Goal: Task Accomplishment & Management: Complete application form

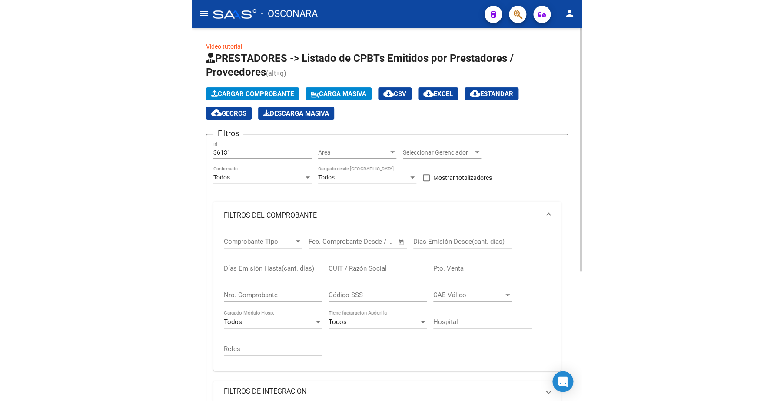
scroll to position [46, 0]
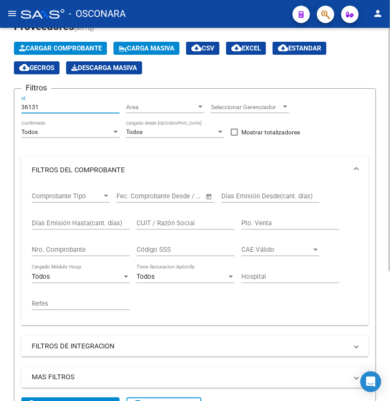
drag, startPoint x: 52, startPoint y: 107, endPoint x: 30, endPoint y: 103, distance: 22.9
click at [30, 105] on input "36131" at bounding box center [70, 106] width 98 height 7
type input "3"
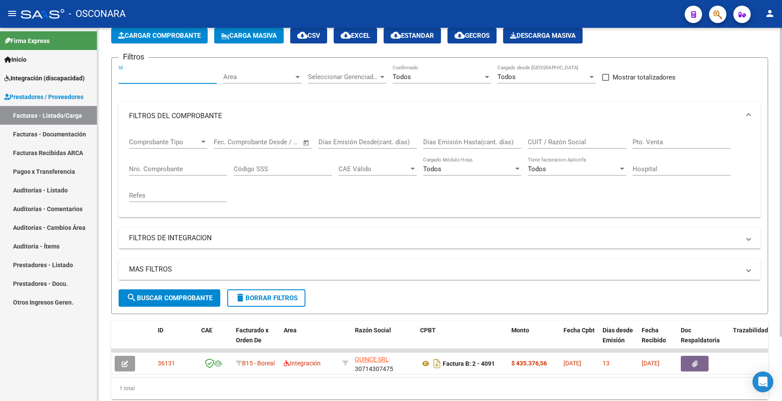
click at [131, 74] on input "Id" at bounding box center [168, 77] width 98 height 8
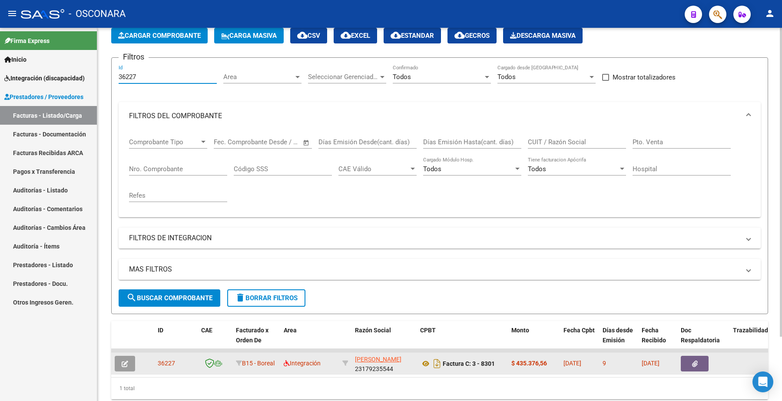
type input "36227"
click at [126, 361] on icon "button" at bounding box center [125, 364] width 7 height 7
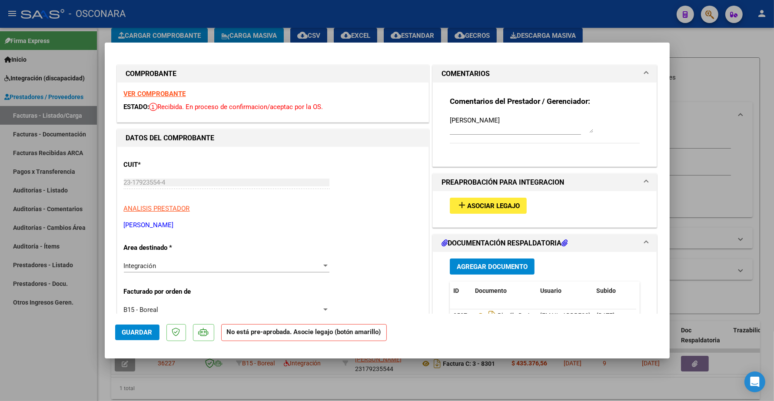
click at [389, 202] on span "Asociar Legajo" at bounding box center [493, 206] width 53 height 8
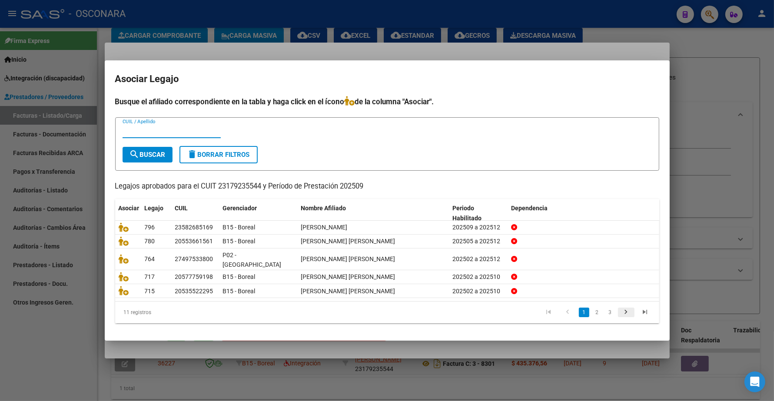
click at [389, 308] on icon "go to next page" at bounding box center [625, 313] width 11 height 10
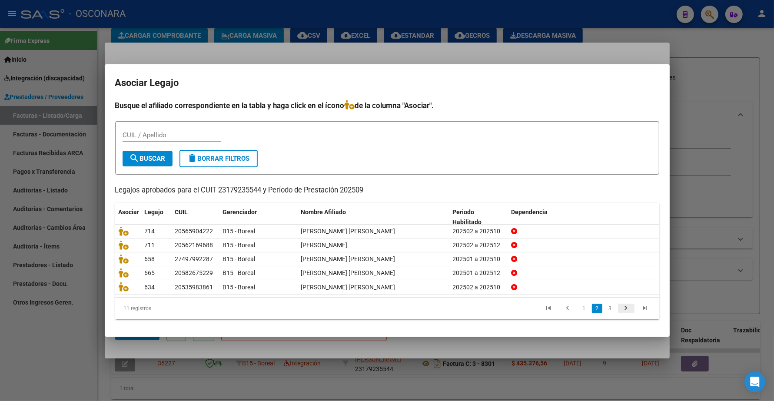
click at [389, 305] on icon "go to next page" at bounding box center [625, 309] width 11 height 10
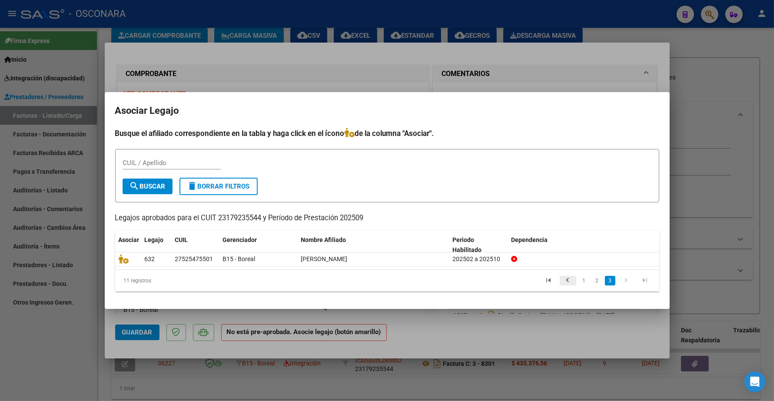
click at [389, 279] on icon "go to previous page" at bounding box center [567, 281] width 11 height 10
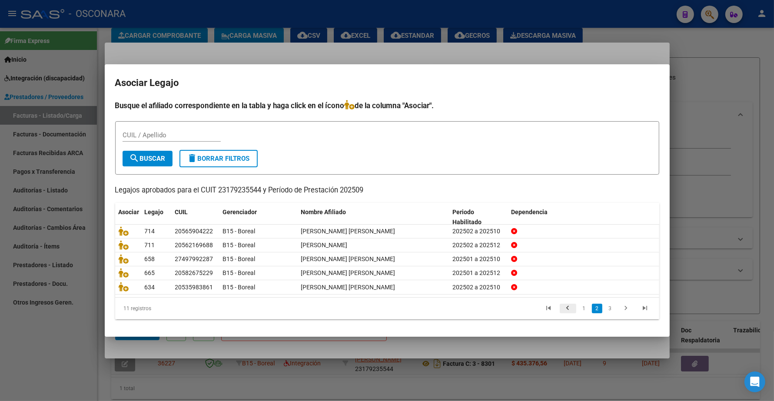
click at [389, 309] on icon "go to previous page" at bounding box center [567, 309] width 11 height 10
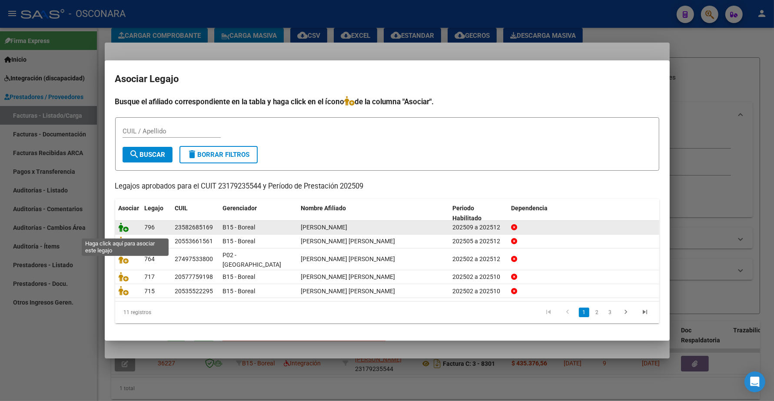
click at [120, 231] on icon at bounding box center [124, 227] width 10 height 10
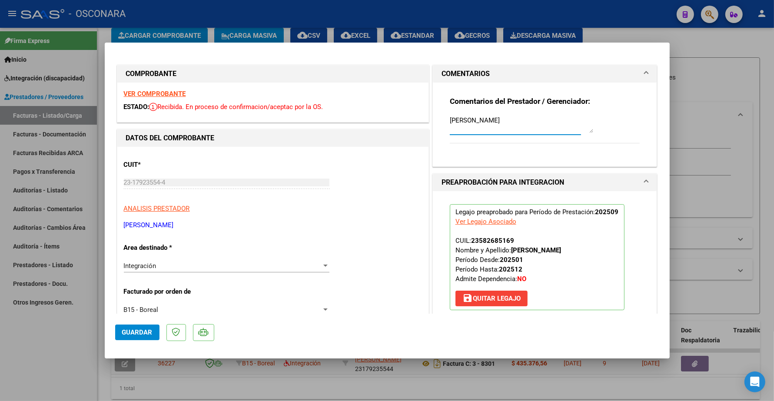
drag, startPoint x: 469, startPoint y: 120, endPoint x: 420, endPoint y: 68, distance: 71.9
type textarea "14/10 SE ADJUNTA LEGAJO"
click at [146, 334] on span "Guardar" at bounding box center [137, 332] width 30 height 8
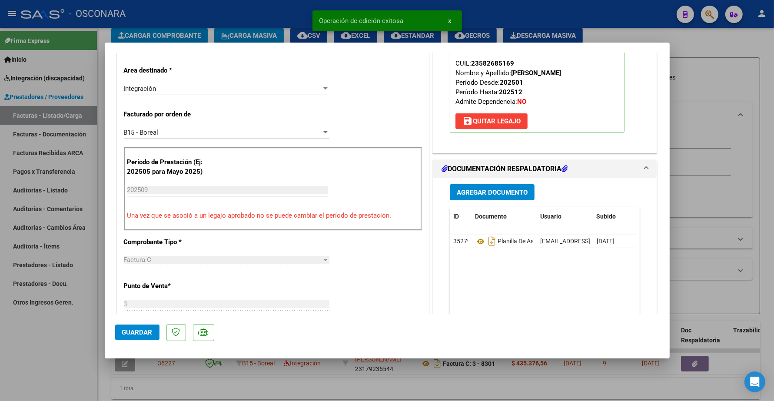
scroll to position [217, 0]
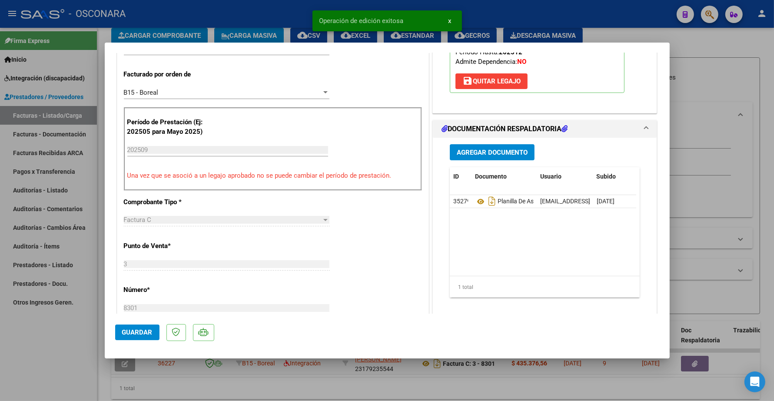
type input "$ 0,00"
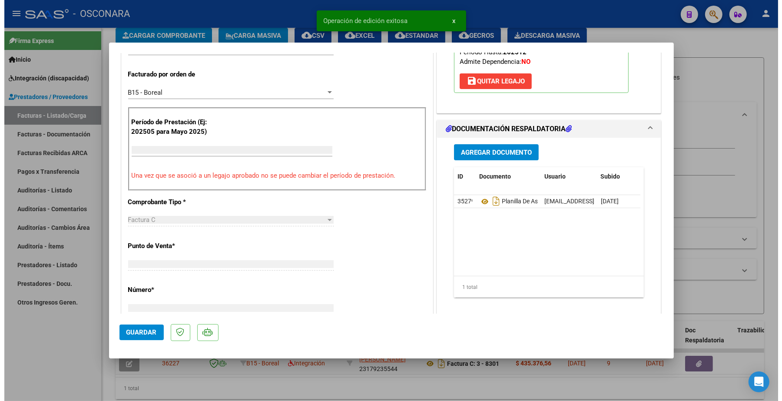
scroll to position [241, 0]
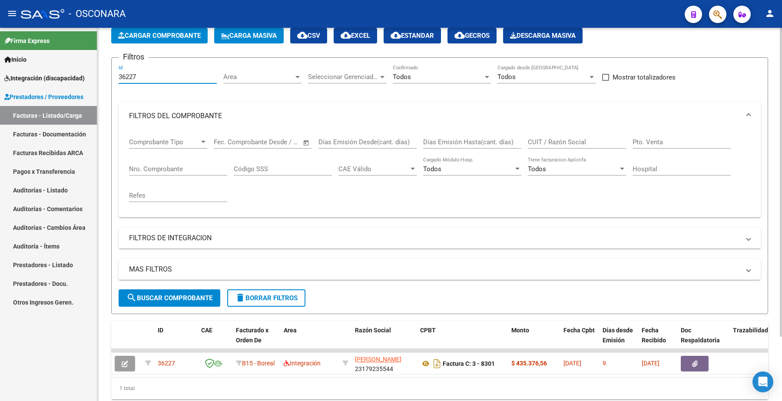
drag, startPoint x: 145, startPoint y: 74, endPoint x: 98, endPoint y: 72, distance: 46.5
click at [96, 74] on mat-sidenav-container "Firma Express Inicio Instructivos Contacto OS Integración (discapacidad) Certif…" at bounding box center [391, 214] width 782 height 373
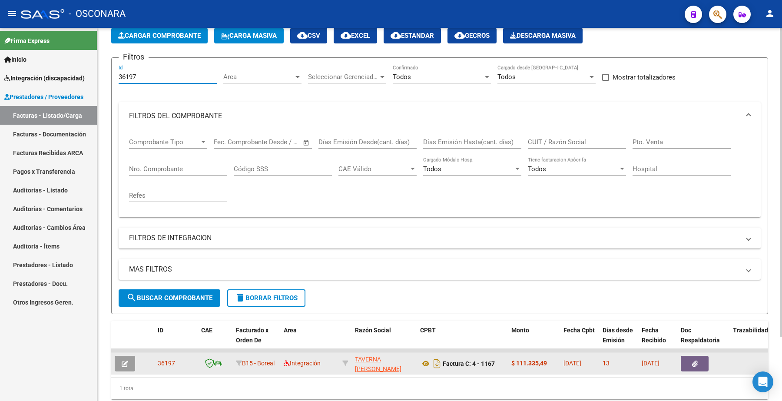
type input "36197"
click at [129, 356] on button "button" at bounding box center [125, 364] width 20 height 16
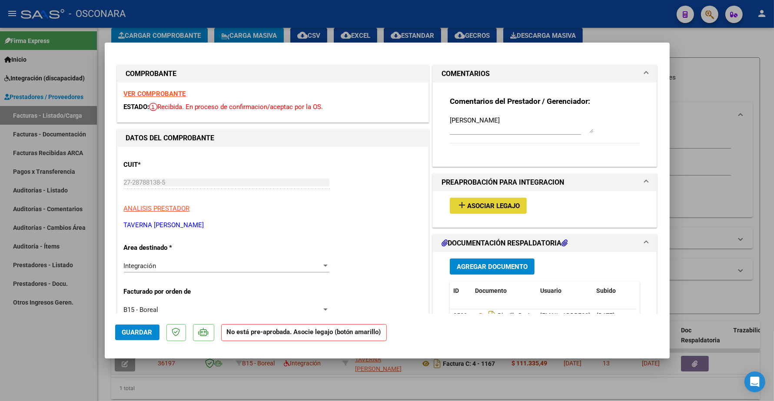
click at [389, 208] on span "Asociar Legajo" at bounding box center [493, 206] width 53 height 8
type input "$ 0,00"
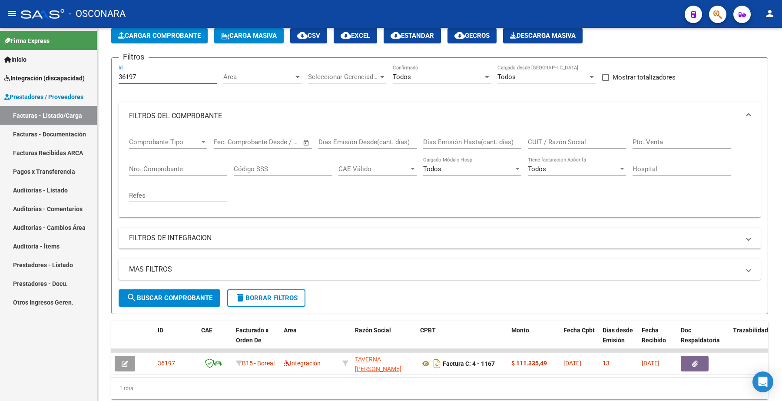
drag, startPoint x: 146, startPoint y: 76, endPoint x: 81, endPoint y: 63, distance: 65.6
click at [79, 72] on mat-sidenav-container "Firma Express Inicio Instructivos Contacto OS Integración (discapacidad) Certif…" at bounding box center [391, 214] width 782 height 373
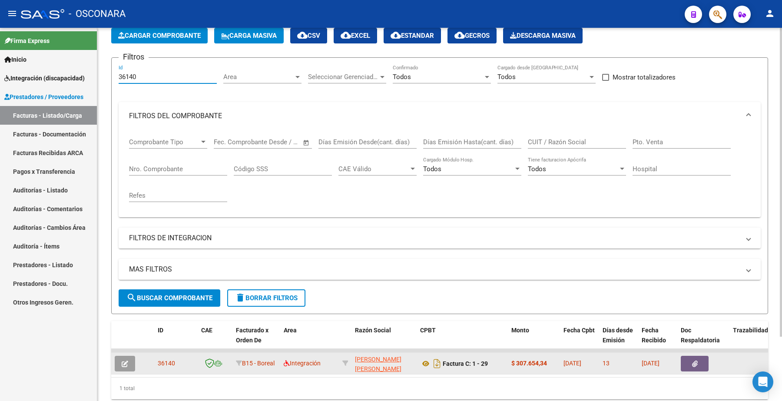
type input "36140"
click at [128, 363] on button "button" at bounding box center [125, 364] width 20 height 16
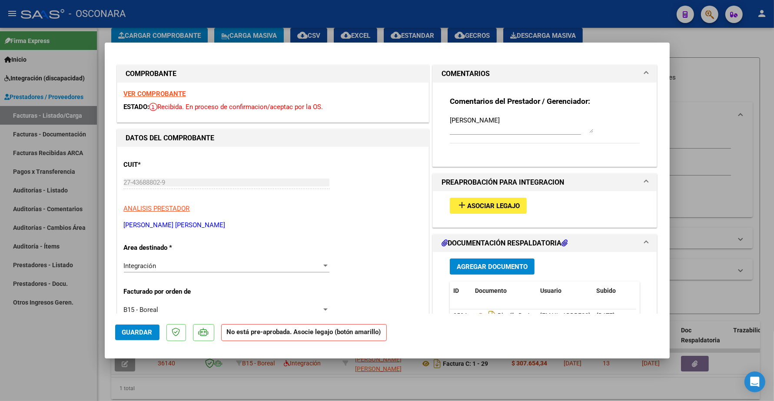
click at [389, 206] on span "Asociar Legajo" at bounding box center [493, 206] width 53 height 8
type input "$ 0,00"
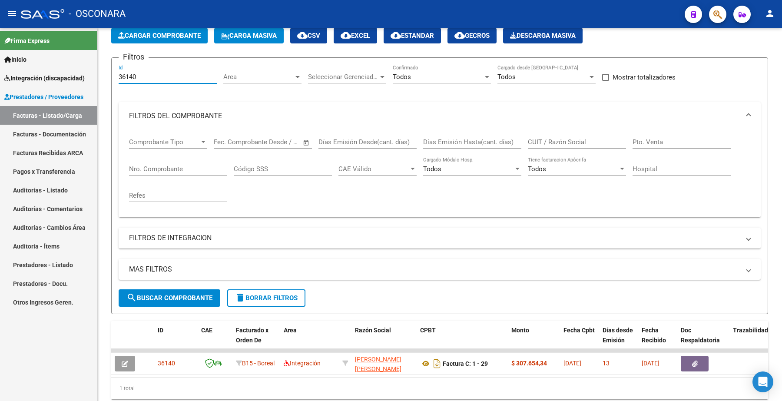
drag, startPoint x: 144, startPoint y: 75, endPoint x: 79, endPoint y: 72, distance: 65.2
click at [79, 73] on mat-sidenav-container "Firma Express Inicio Instructivos Contacto OS Integración (discapacidad) Certif…" at bounding box center [391, 214] width 782 height 373
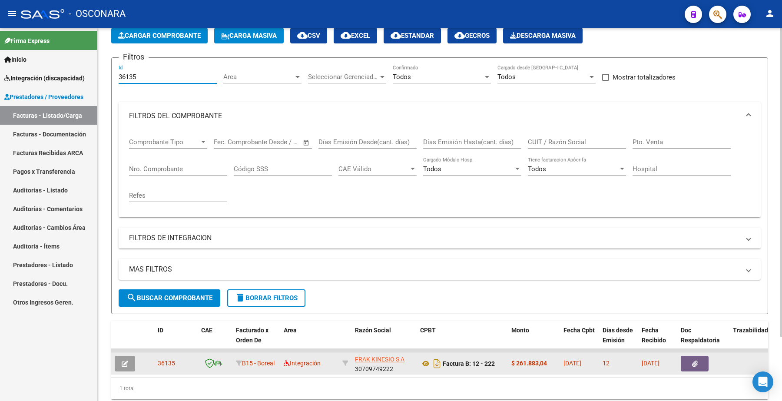
type input "36135"
click at [130, 362] on button "button" at bounding box center [125, 364] width 20 height 16
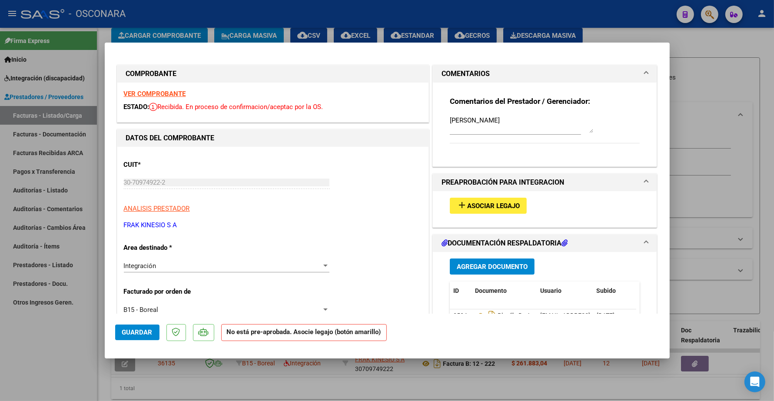
click at [389, 210] on button "add Asociar Legajo" at bounding box center [488, 206] width 77 height 16
type input "$ 0,00"
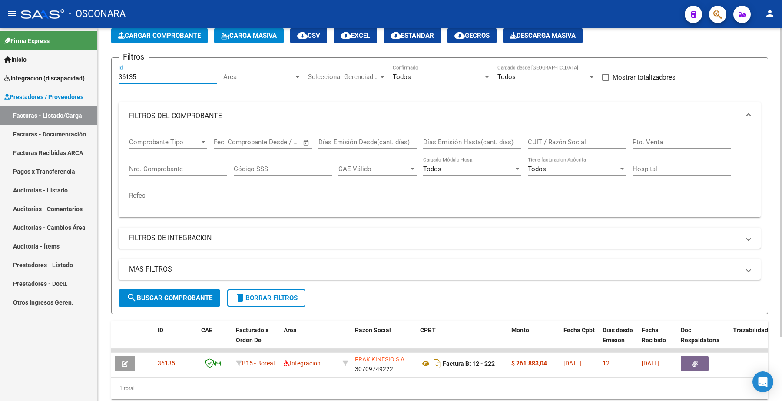
drag, startPoint x: 139, startPoint y: 78, endPoint x: 121, endPoint y: 78, distance: 18.7
click at [121, 78] on input "36135" at bounding box center [168, 77] width 98 height 8
type input "3"
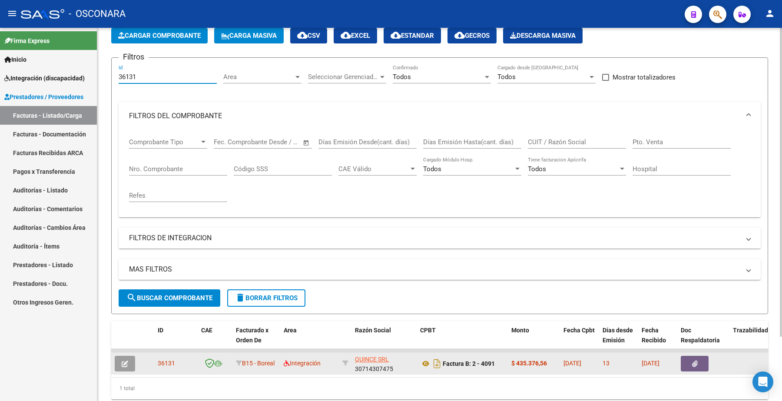
type input "36131"
click at [126, 363] on icon "button" at bounding box center [125, 364] width 7 height 7
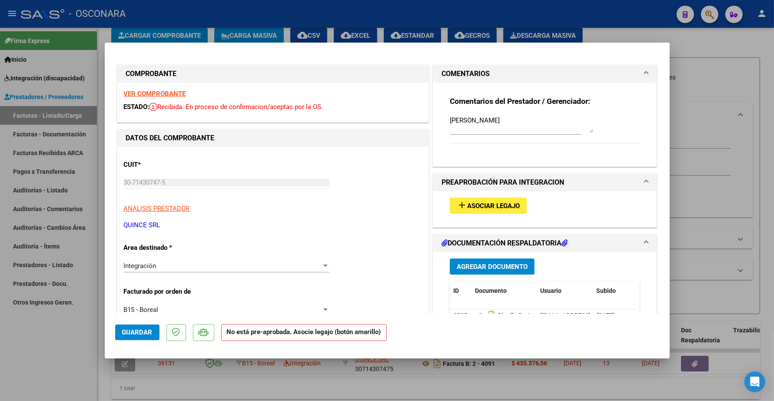
click at [389, 202] on span "Asociar Legajo" at bounding box center [493, 206] width 53 height 8
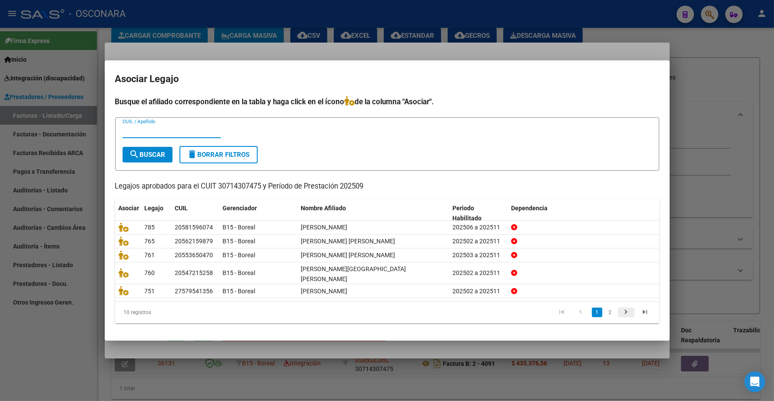
click at [389, 309] on icon "go to next page" at bounding box center [625, 313] width 11 height 10
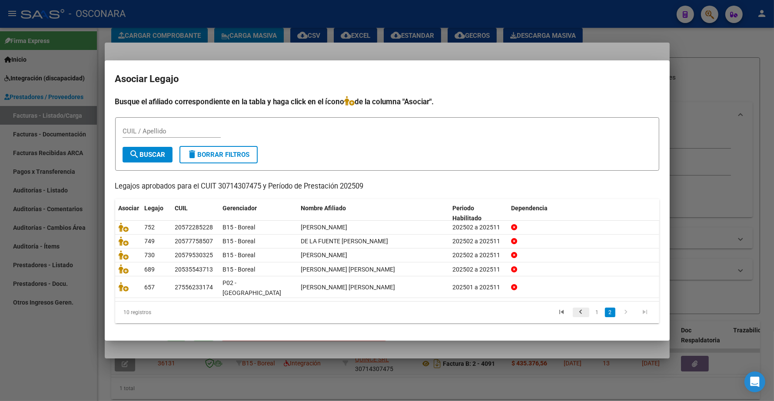
click at [389, 308] on icon "go to previous page" at bounding box center [580, 313] width 11 height 10
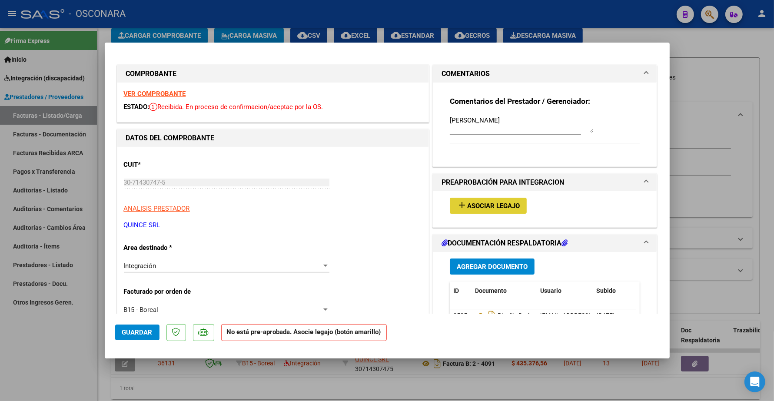
type input "$ 0,00"
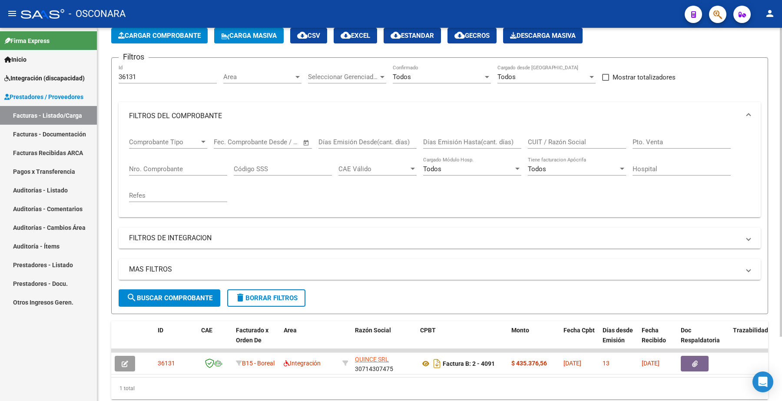
drag, startPoint x: 138, startPoint y: 80, endPoint x: 138, endPoint y: 76, distance: 4.4
click at [137, 80] on div "36131 Id" at bounding box center [168, 74] width 98 height 19
drag, startPoint x: 138, startPoint y: 75, endPoint x: 103, endPoint y: 76, distance: 34.8
click at [103, 76] on div "Video tutorial PRESTADORES -> Listado de CPBTs Emitidos por Prestadores / Prove…" at bounding box center [439, 204] width 685 height 445
click at [129, 76] on input "Id" at bounding box center [168, 77] width 98 height 8
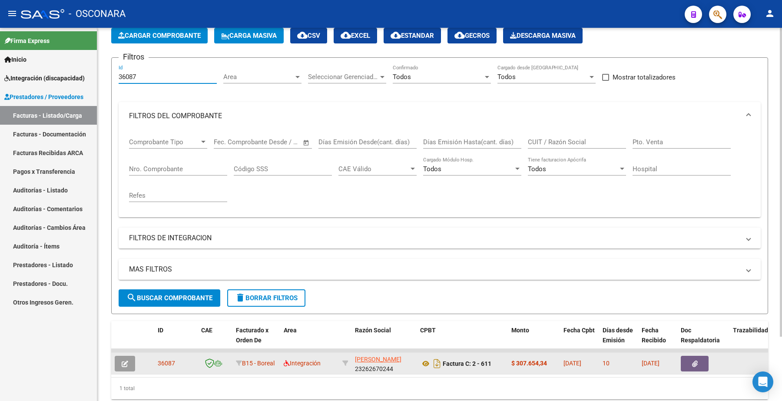
type input "36087"
click at [125, 361] on icon "button" at bounding box center [125, 364] width 7 height 7
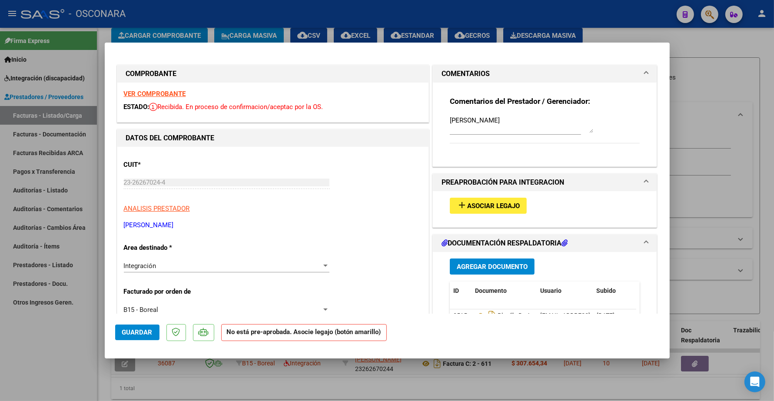
click at [389, 205] on span "Asociar Legajo" at bounding box center [493, 206] width 53 height 8
type input "$ 0,00"
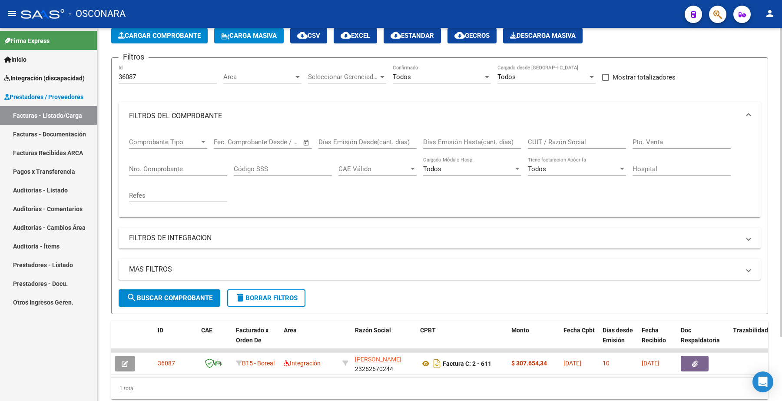
drag, startPoint x: 142, startPoint y: 80, endPoint x: 127, endPoint y: 77, distance: 14.9
click at [127, 77] on div "36087 Id" at bounding box center [168, 74] width 98 height 19
drag, startPoint x: 139, startPoint y: 76, endPoint x: 94, endPoint y: 64, distance: 46.4
click at [92, 70] on mat-sidenav-container "Firma Express Inicio Instructivos Contacto OS Integración (discapacidad) Certif…" at bounding box center [391, 214] width 782 height 373
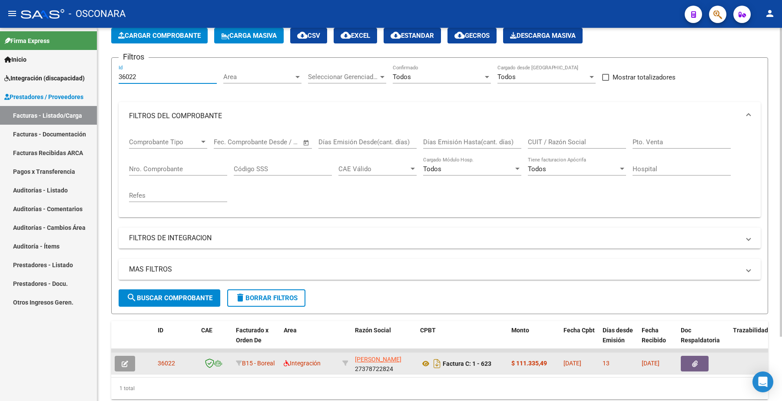
type input "36022"
click at [123, 361] on icon "button" at bounding box center [125, 364] width 7 height 7
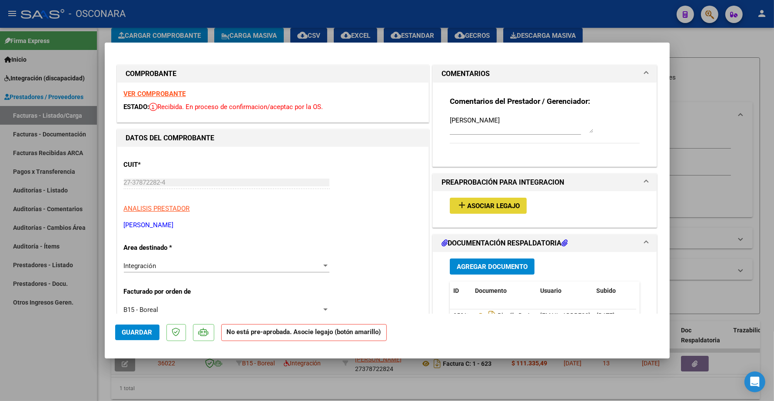
click at [389, 210] on button "add Asociar Legajo" at bounding box center [488, 206] width 77 height 16
type input "$ 0,00"
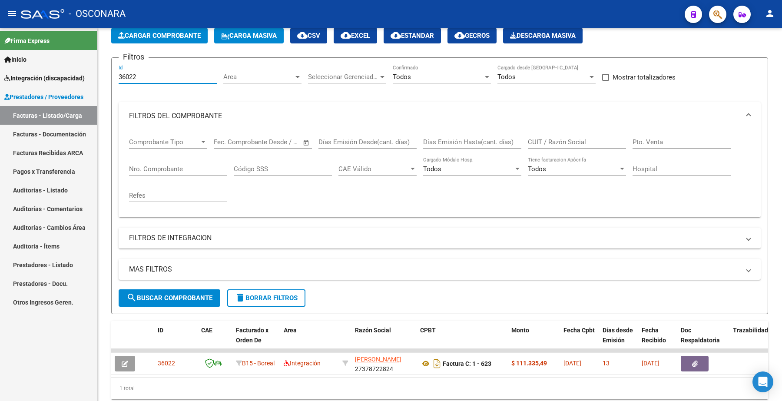
drag, startPoint x: 165, startPoint y: 77, endPoint x: 87, endPoint y: 75, distance: 77.8
click at [87, 75] on mat-sidenav-container "Firma Express Inicio Instructivos Contacto OS Integración (discapacidad) Certif…" at bounding box center [391, 214] width 782 height 373
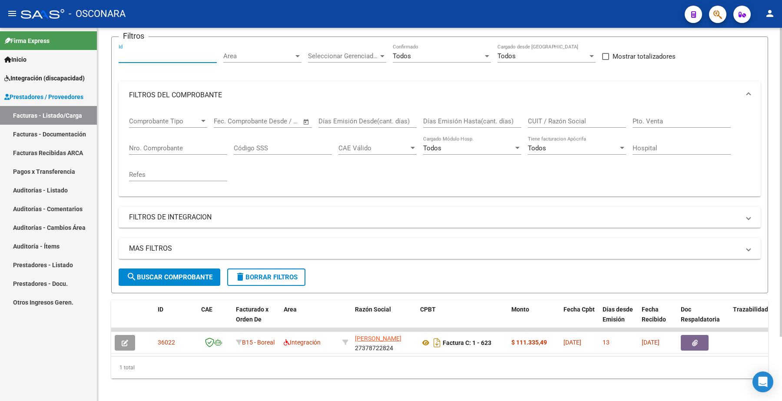
scroll to position [78, 0]
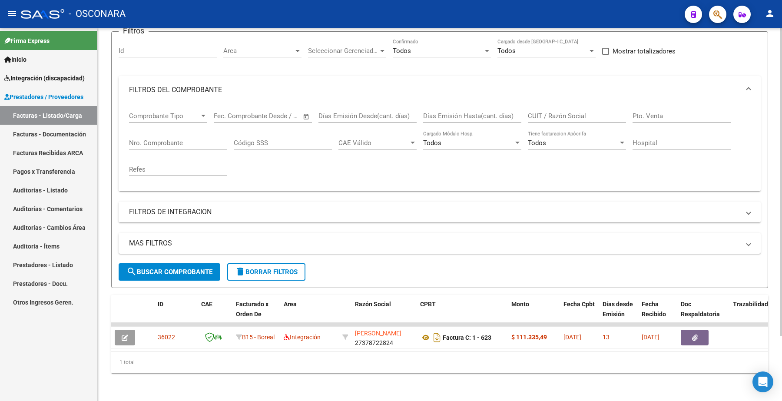
click at [374, 181] on div "Comprobante Tipo Comprobante Tipo Fecha inicio – Fecha fin Fec. Comprobante Des…" at bounding box center [440, 147] width 642 height 87
click at [301, 264] on button "delete Borrar Filtros" at bounding box center [266, 271] width 78 height 17
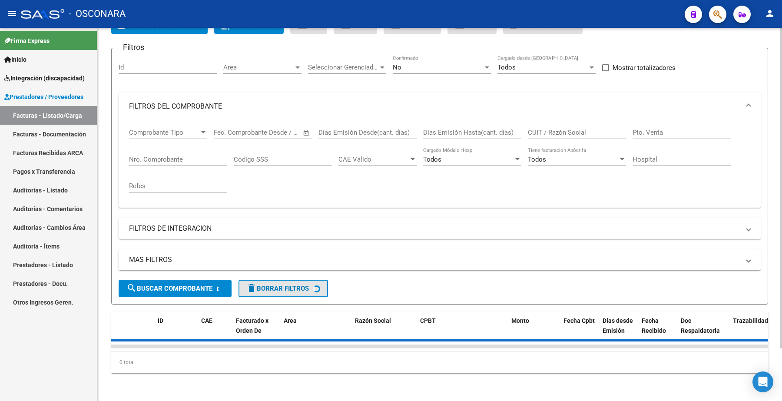
scroll to position [61, 0]
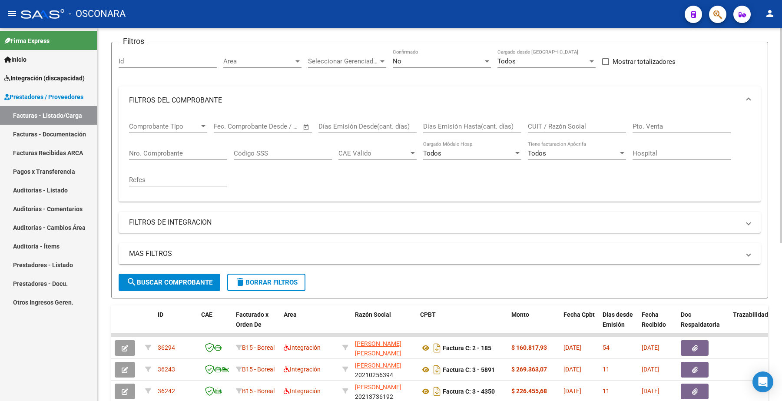
click at [389, 65] on div "Filtros Id Area Area Seleccionar Gerenciador Seleccionar Gerenciador No Confirm…" at bounding box center [440, 161] width 642 height 225
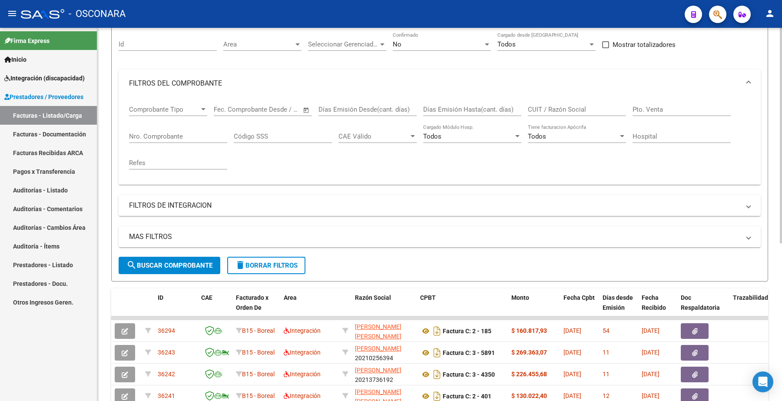
click at [389, 53] on div "No Confirmado" at bounding box center [442, 45] width 98 height 27
click at [389, 46] on div "No" at bounding box center [438, 44] width 90 height 8
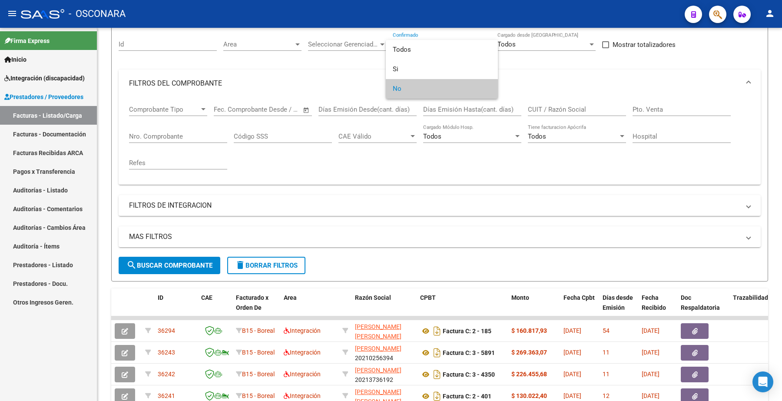
click at [389, 174] on div at bounding box center [391, 200] width 782 height 401
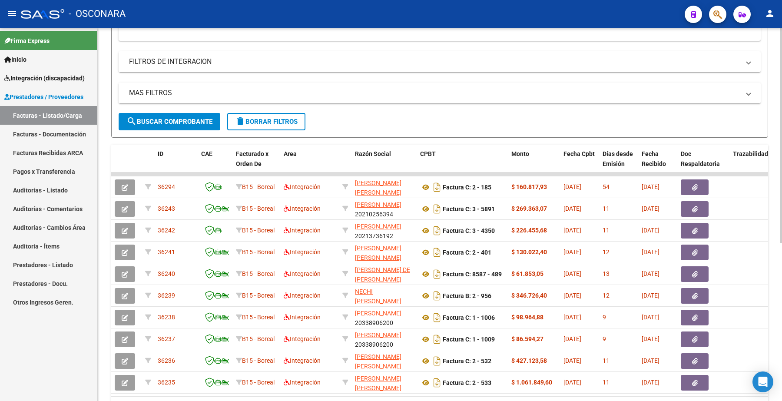
scroll to position [274, 0]
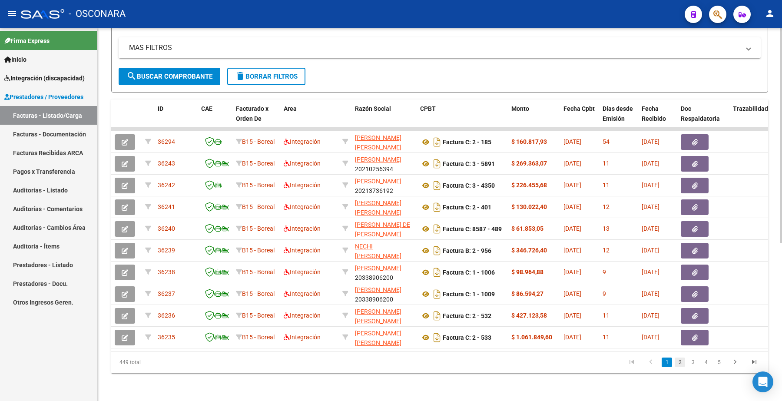
click at [389, 362] on link "2" at bounding box center [680, 363] width 10 height 10
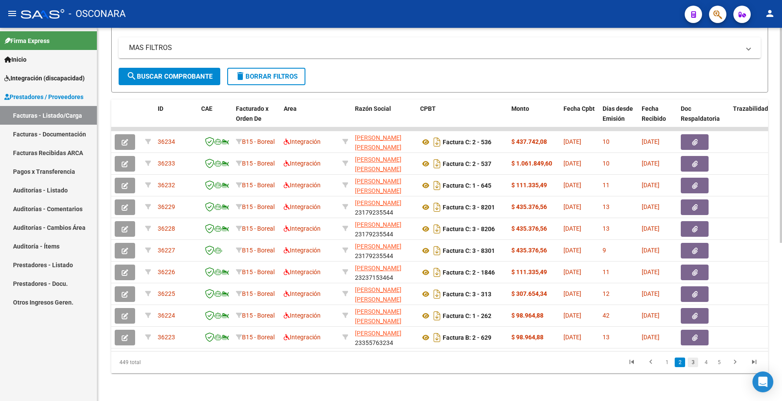
click at [389, 361] on link "3" at bounding box center [693, 363] width 10 height 10
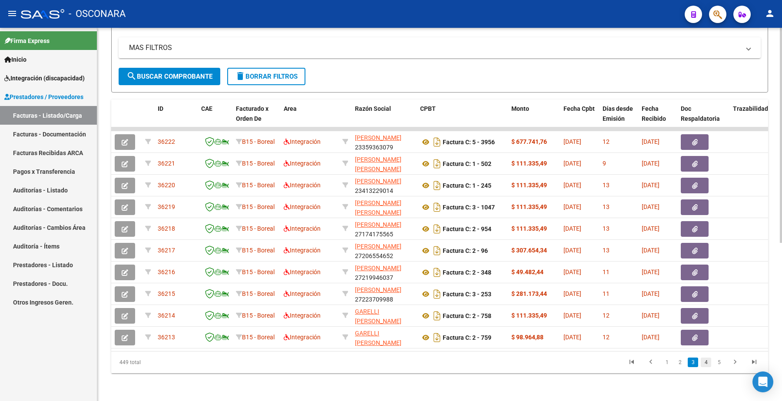
click at [389, 365] on link "4" at bounding box center [706, 363] width 10 height 10
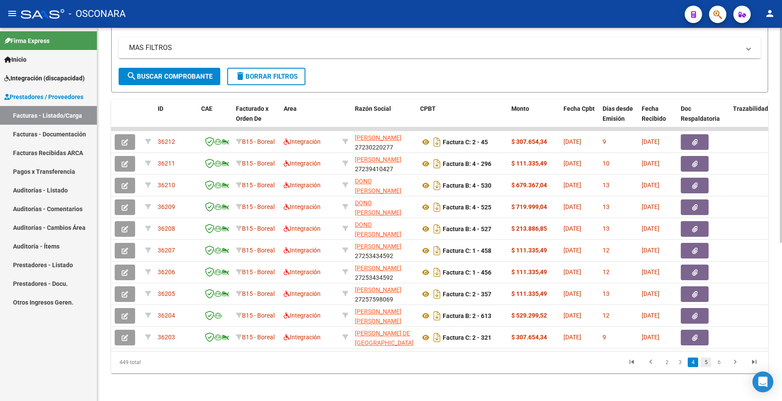
click at [389, 362] on link "5" at bounding box center [706, 363] width 10 height 10
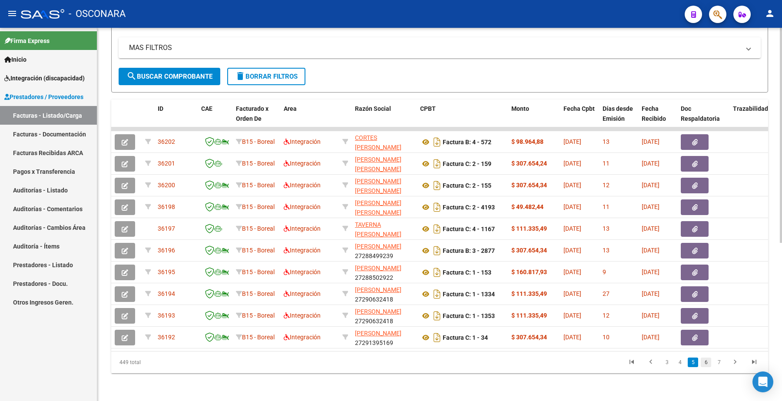
click at [389, 362] on link "6" at bounding box center [706, 363] width 10 height 10
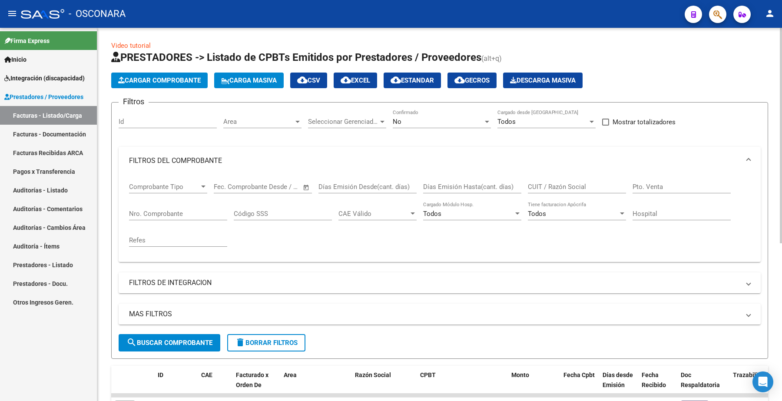
scroll to position [0, 0]
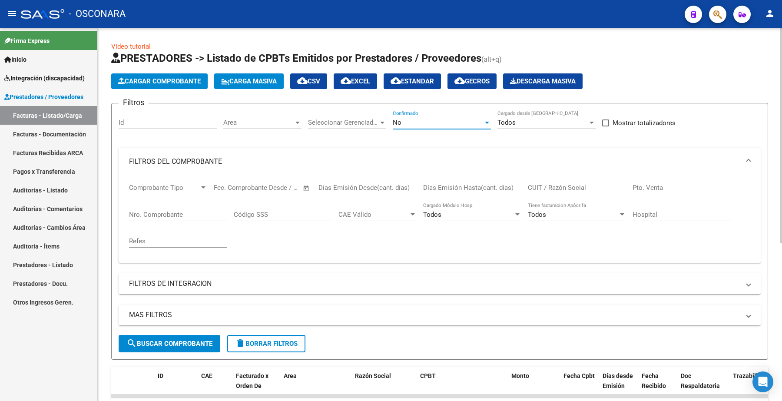
click at [389, 121] on div "No" at bounding box center [438, 123] width 90 height 8
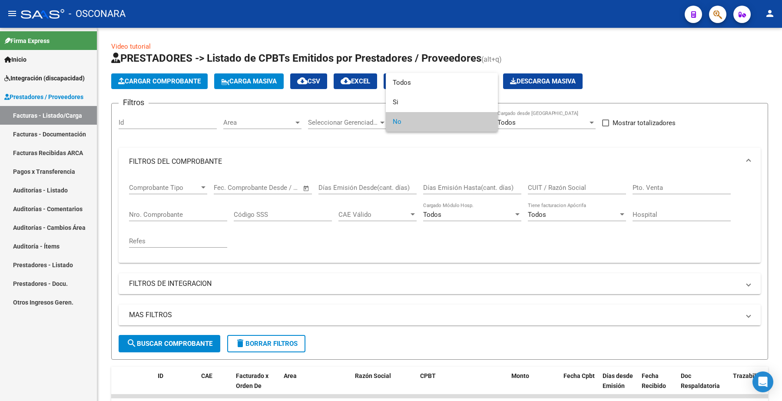
click at [389, 142] on div at bounding box center [391, 200] width 782 height 401
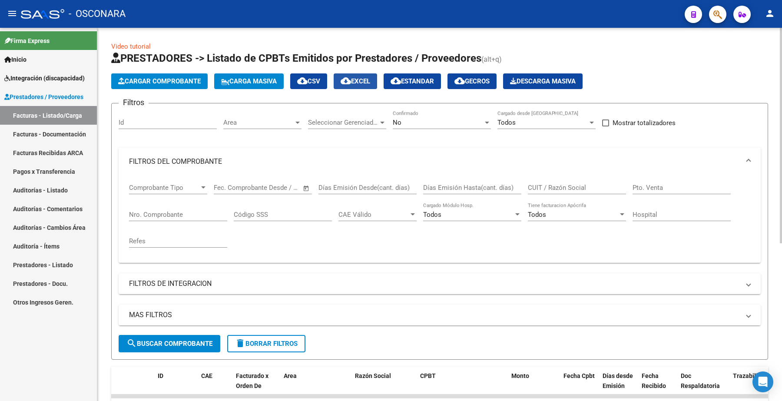
click at [365, 76] on button "cloud_download EXCEL" at bounding box center [355, 81] width 43 height 16
click at [128, 119] on input "Id" at bounding box center [168, 123] width 98 height 8
paste input "35302"
type input "35302"
click at [161, 348] on button "search Buscar Comprobante" at bounding box center [170, 343] width 102 height 17
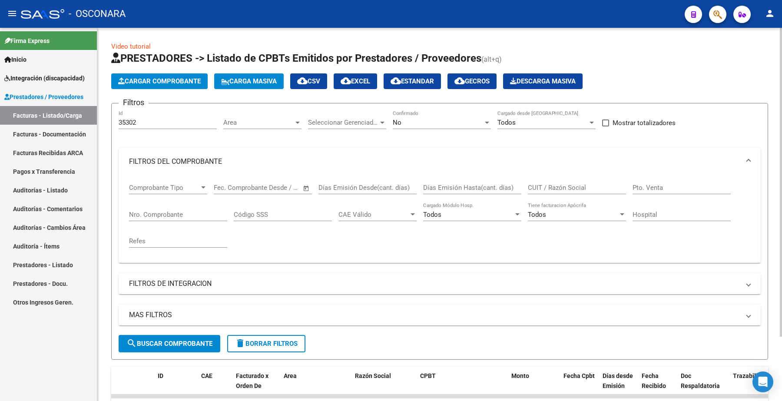
click at [389, 126] on div "No Confirmado" at bounding box center [442, 119] width 98 height 19
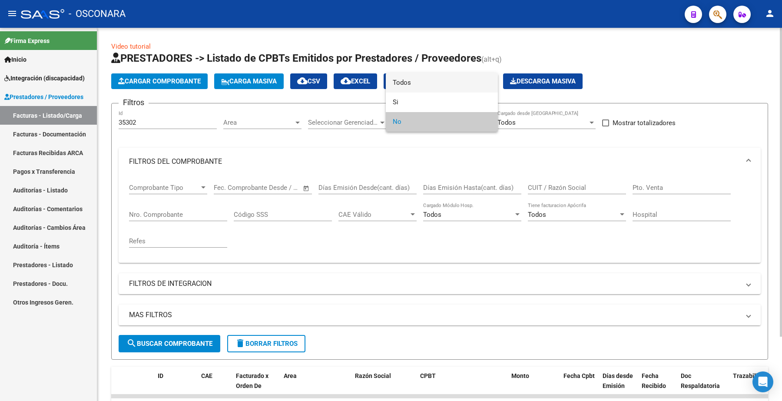
drag, startPoint x: 408, startPoint y: 90, endPoint x: 409, endPoint y: 83, distance: 6.1
click at [389, 89] on span "Todos" at bounding box center [442, 83] width 98 height 20
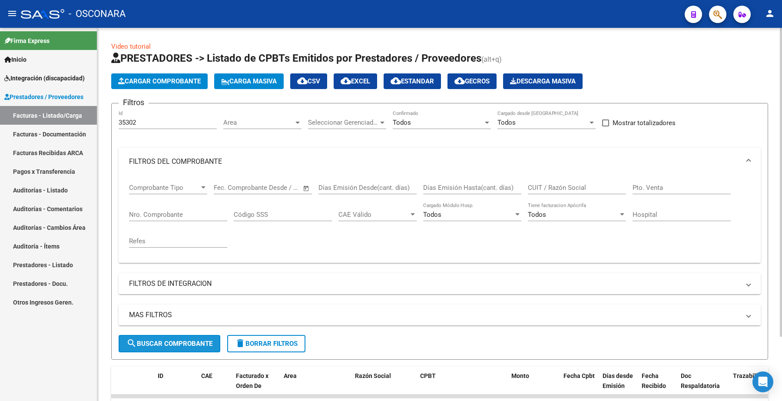
click at [186, 348] on button "search Buscar Comprobante" at bounding box center [170, 343] width 102 height 17
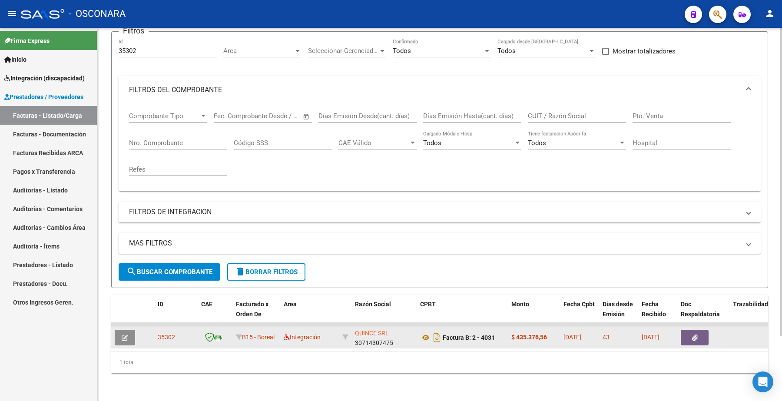
click at [131, 330] on button "button" at bounding box center [125, 338] width 20 height 16
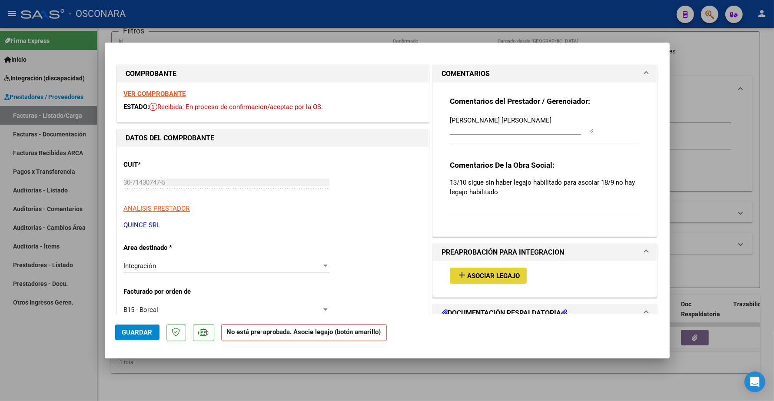
click at [389, 274] on span "Asociar Legajo" at bounding box center [493, 276] width 53 height 8
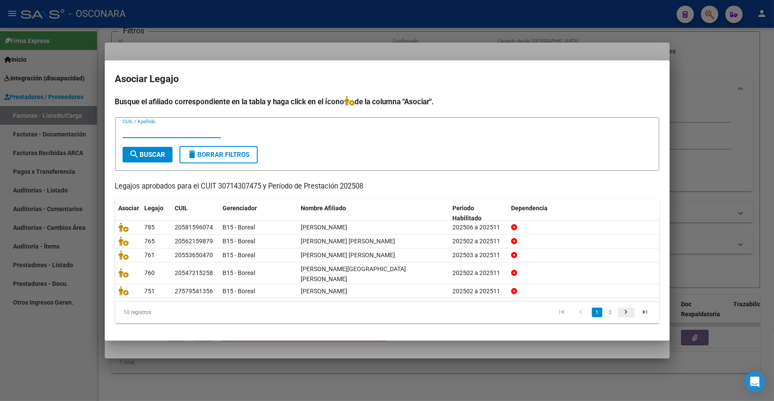
click at [389, 308] on icon "go to next page" at bounding box center [625, 313] width 11 height 10
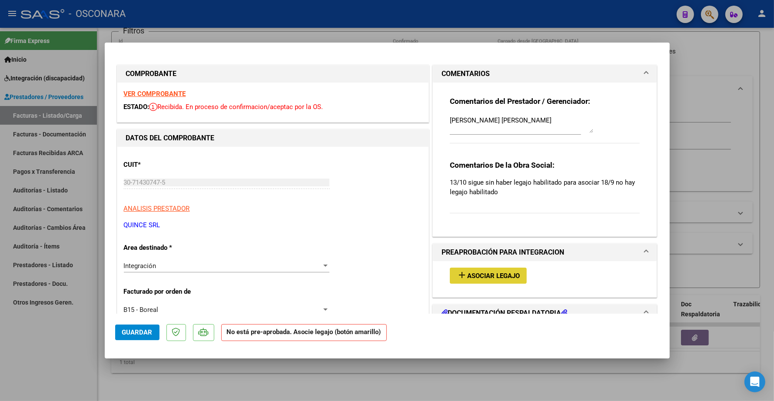
type input "$ 0,00"
